Goal: Information Seeking & Learning: Find contact information

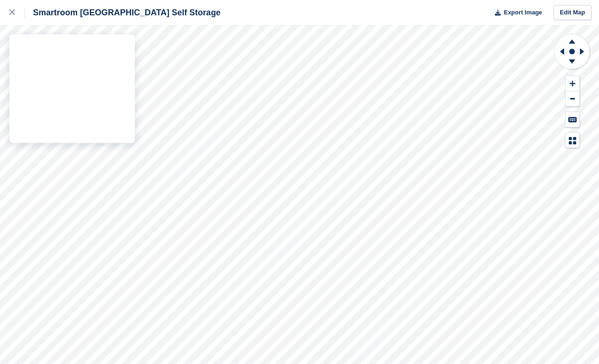
click at [131, 122] on div "Smartroom Stoke Newington Self Storage Export Image Edit Map" at bounding box center [299, 182] width 599 height 364
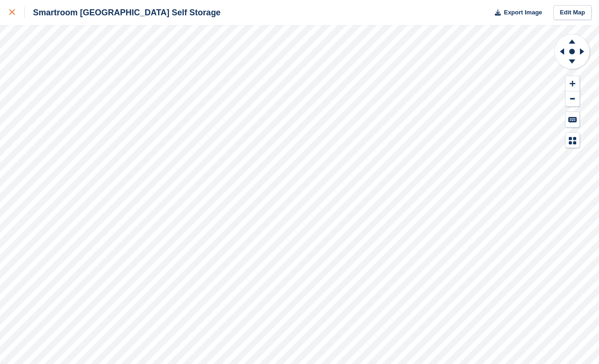
click at [10, 12] on icon at bounding box center [12, 12] width 6 height 6
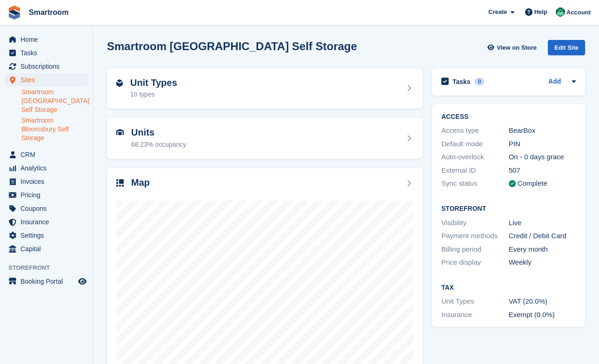
click at [53, 129] on link "Smartroom Bloomsbury Self Storage" at bounding box center [54, 129] width 66 height 26
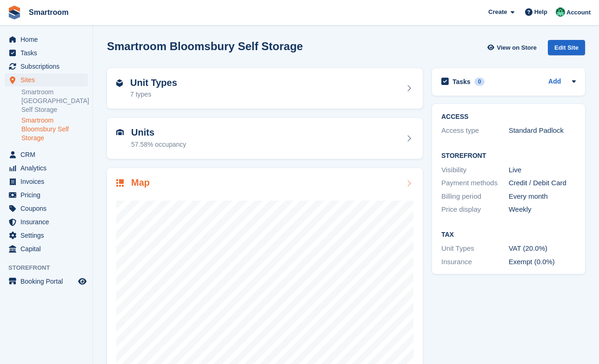
scroll to position [32, 0]
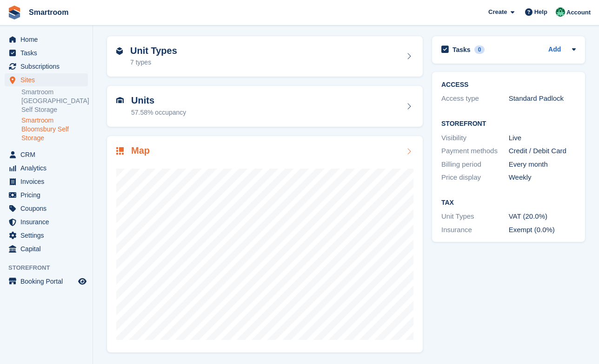
click at [346, 164] on div at bounding box center [264, 251] width 297 height 186
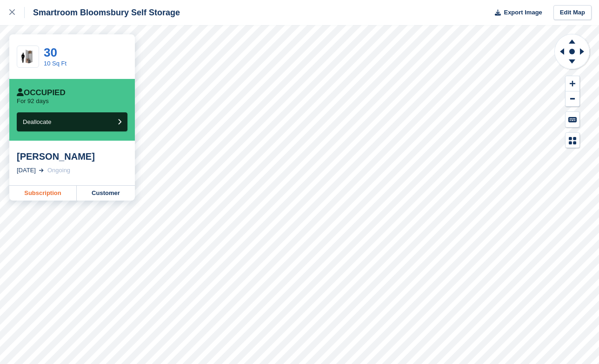
click at [32, 195] on link "Subscription" at bounding box center [42, 193] width 67 height 15
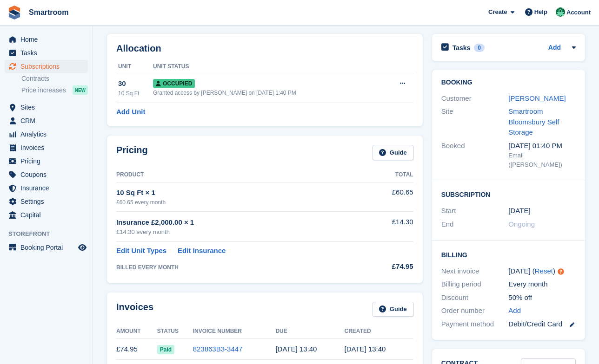
scroll to position [25, 0]
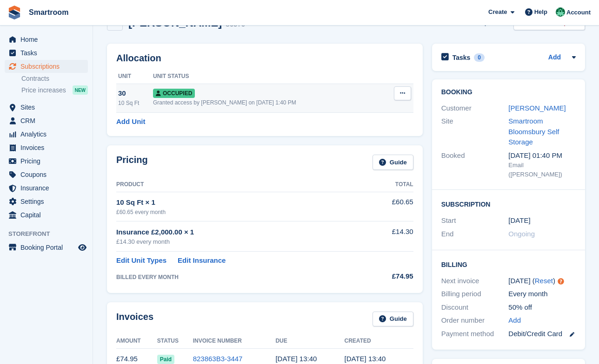
click at [234, 96] on div "Occupied" at bounding box center [267, 93] width 229 height 10
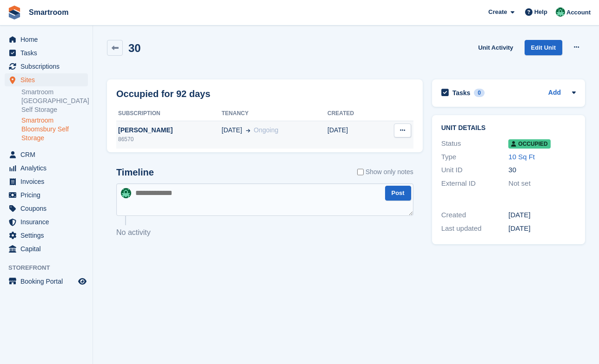
click at [139, 142] on div "86570" at bounding box center [168, 139] width 105 height 8
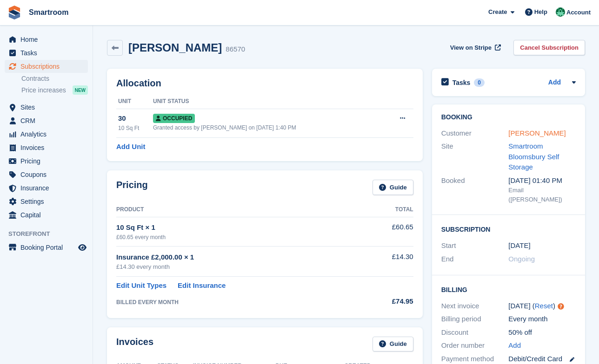
click at [524, 131] on link "Lara Kern" at bounding box center [536, 133] width 57 height 8
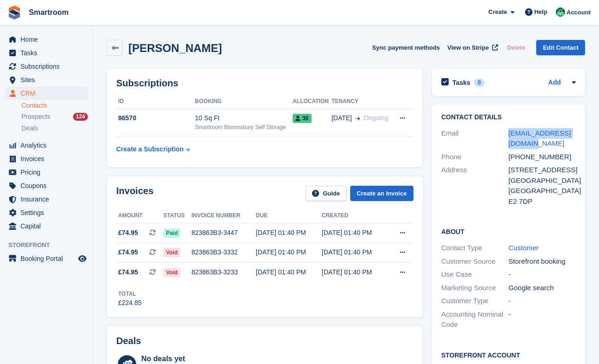
drag, startPoint x: 506, startPoint y: 134, endPoint x: 526, endPoint y: 146, distance: 23.0
click at [526, 146] on div "Email larakern0602@gmail.com" at bounding box center [508, 139] width 134 height 24
copy div "larakern0602@gmail.com"
click at [40, 46] on span "Home" at bounding box center [48, 39] width 56 height 13
